Goal: Check status

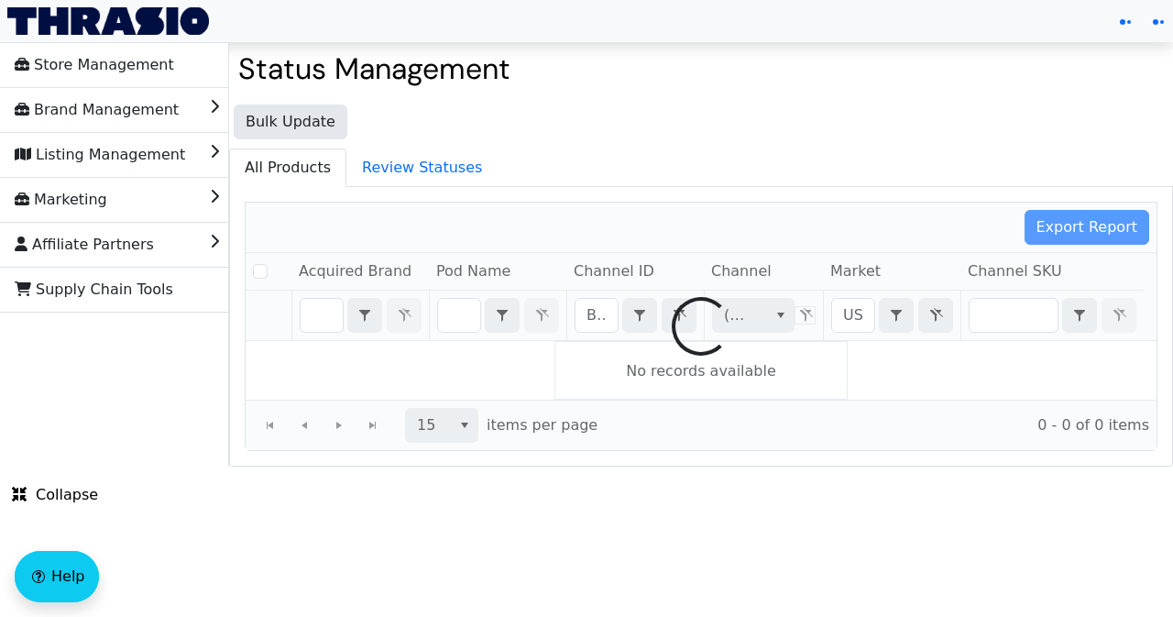
checkbox input "false"
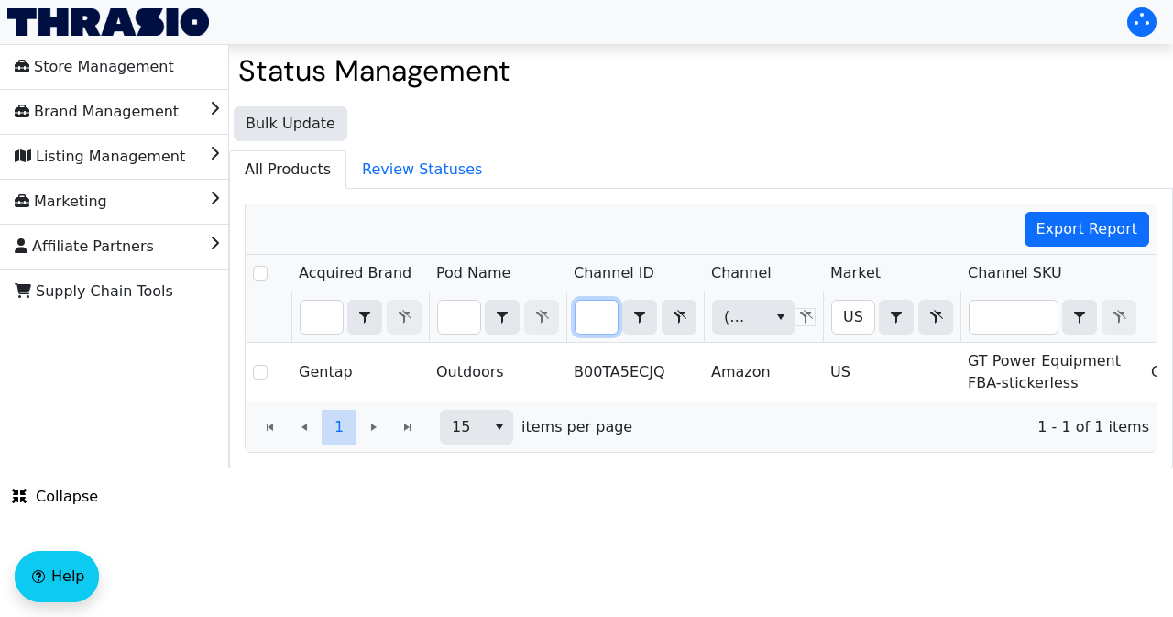
drag, startPoint x: 587, startPoint y: 308, endPoint x: 614, endPoint y: 316, distance: 28.7
click at [614, 316] on input "B00TA5ECJQ" at bounding box center [597, 317] width 42 height 33
type input "B0DBVYGGK4"
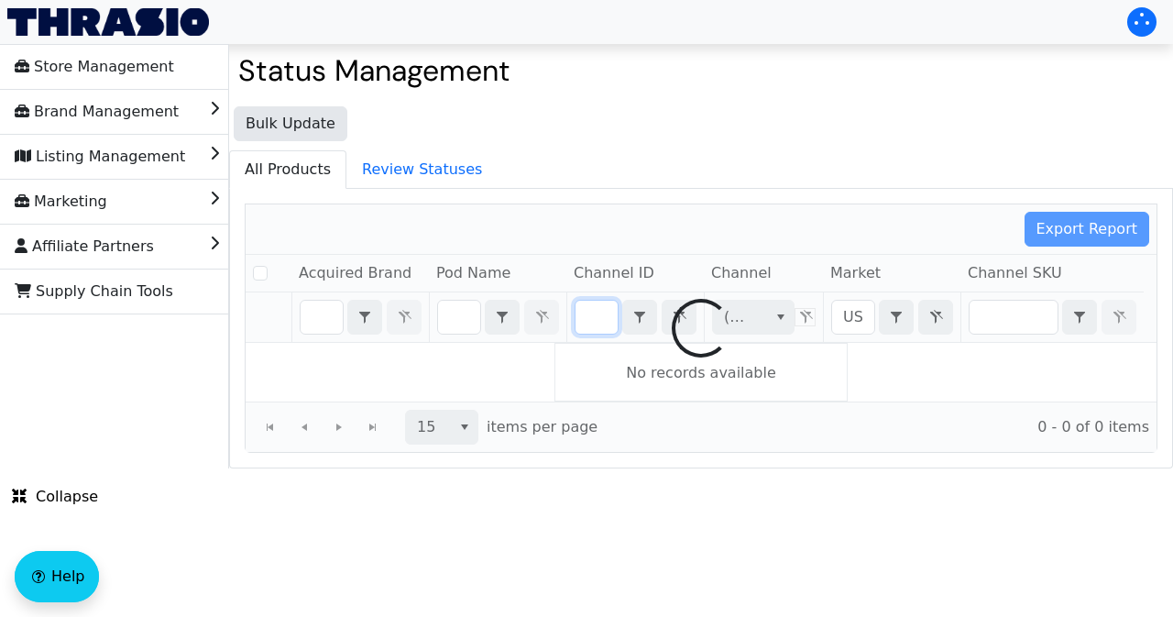
checkbox input "false"
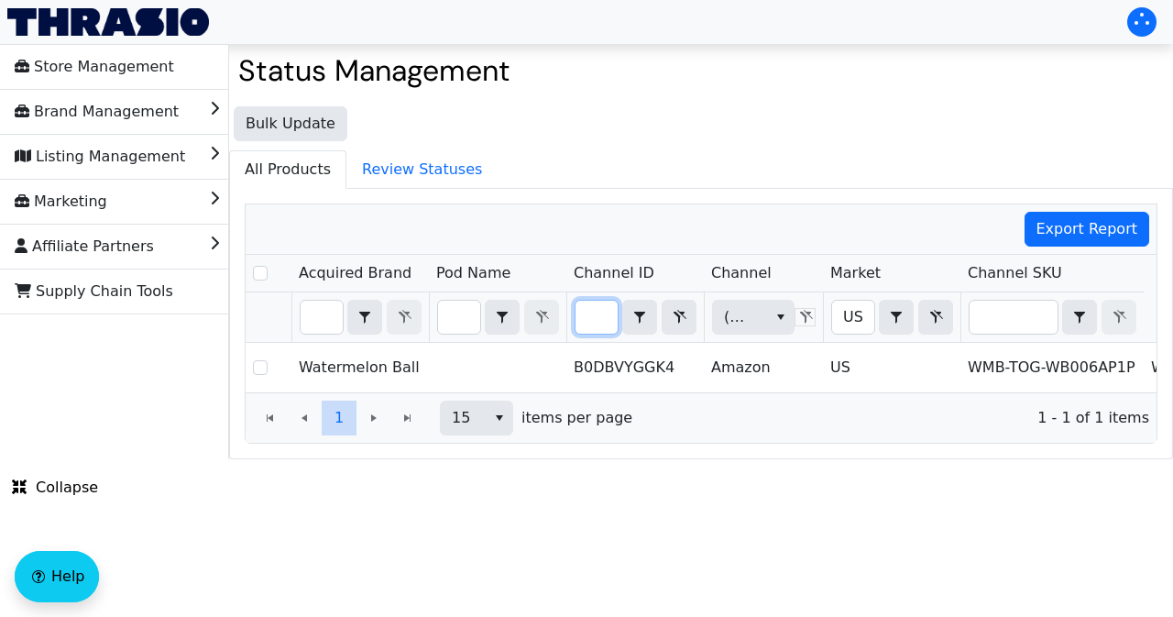
scroll to position [0, 125]
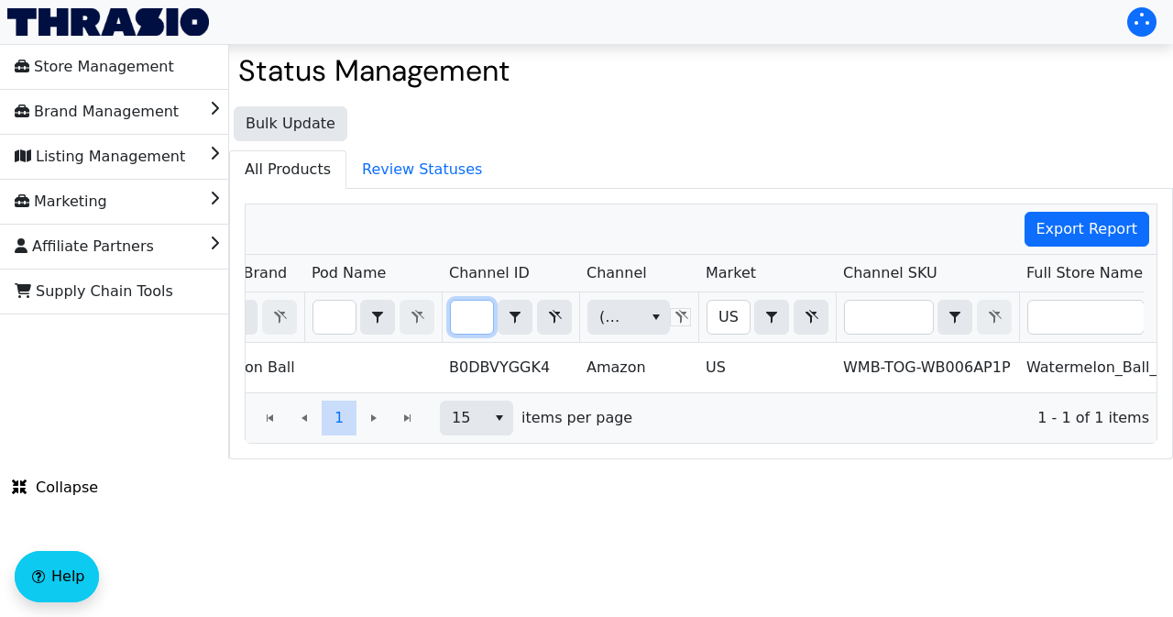
type input "B0DBVYGGK4"
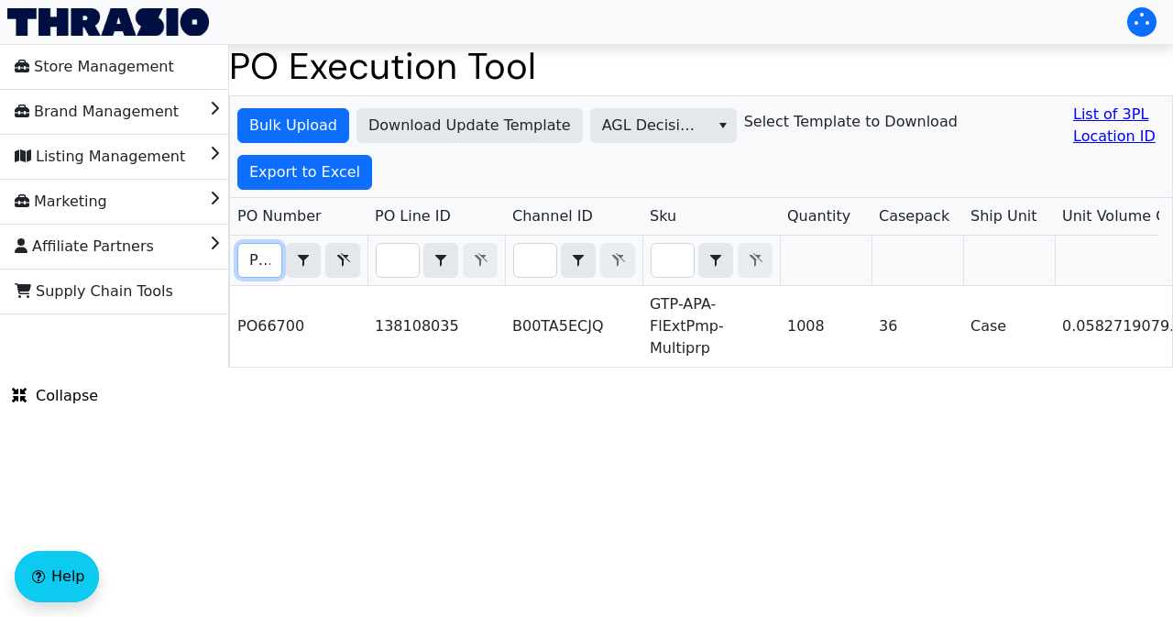
scroll to position [0, 40]
drag, startPoint x: 249, startPoint y: 259, endPoint x: 281, endPoint y: 259, distance: 31.2
click at [281, 259] on input "PO66700" at bounding box center [259, 260] width 43 height 33
paste input "7144"
type input "PO67144"
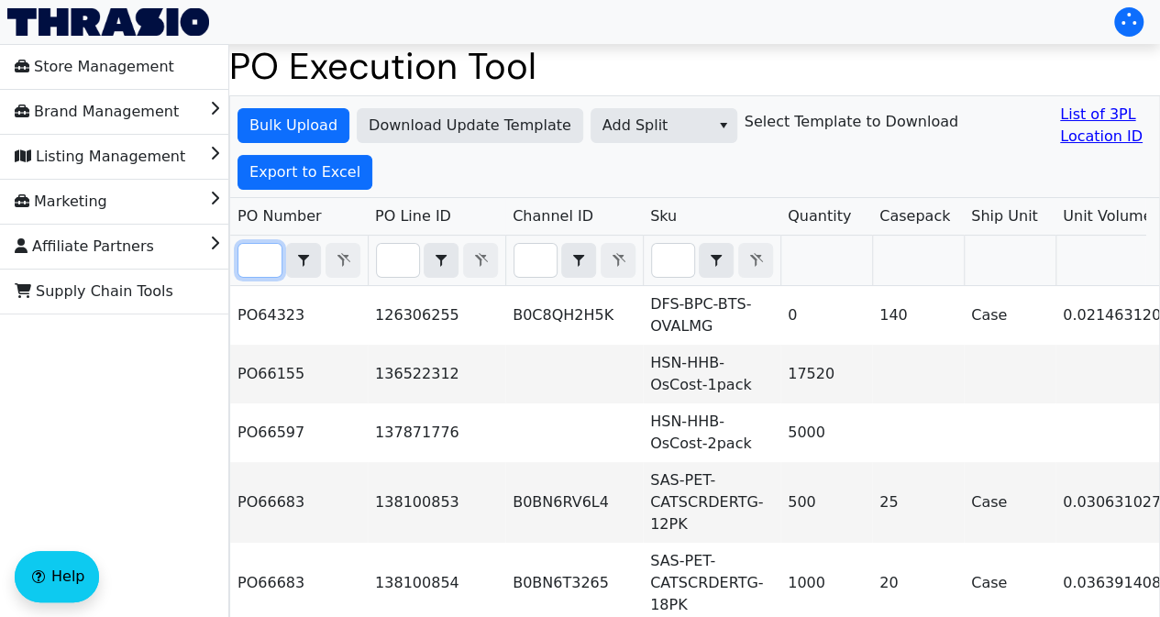
click at [259, 261] on input "Filter" at bounding box center [259, 260] width 43 height 33
paste input "PO67144"
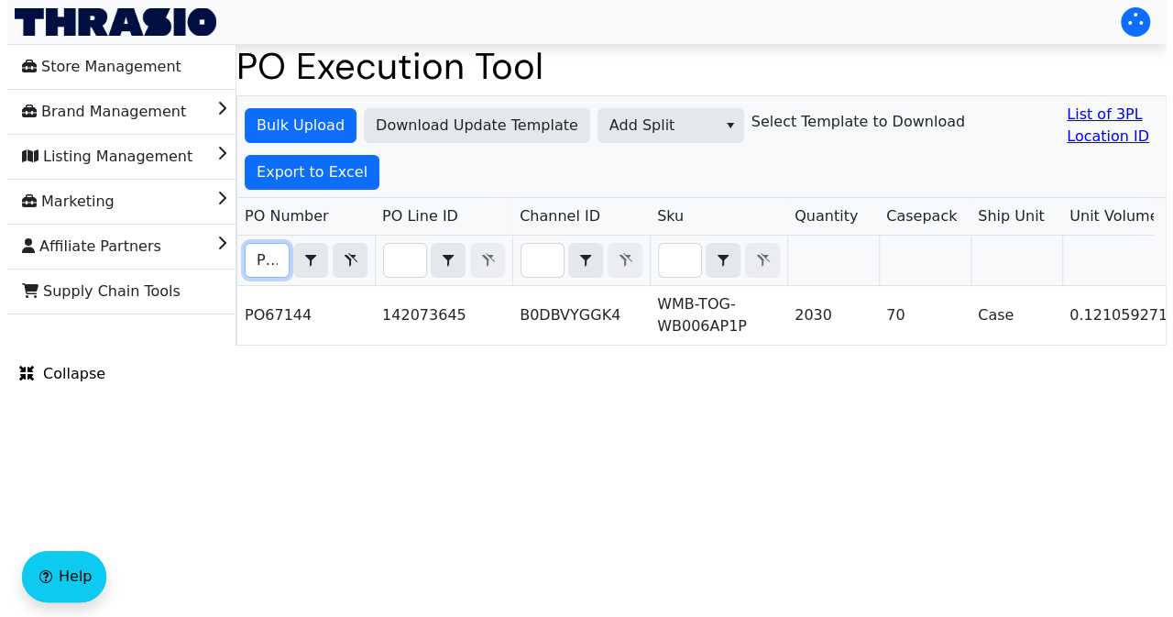
scroll to position [0, 40]
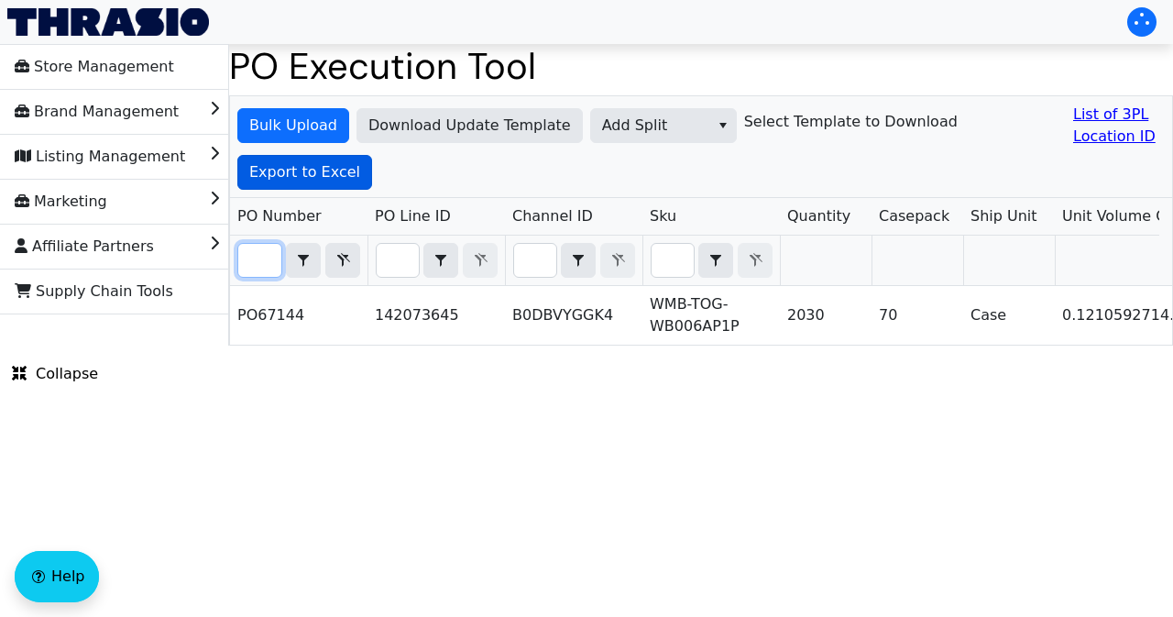
type input "PO67144"
click at [306, 172] on span "Export to Excel" at bounding box center [304, 172] width 111 height 22
